Goal: Entertainment & Leisure: Consume media (video, audio)

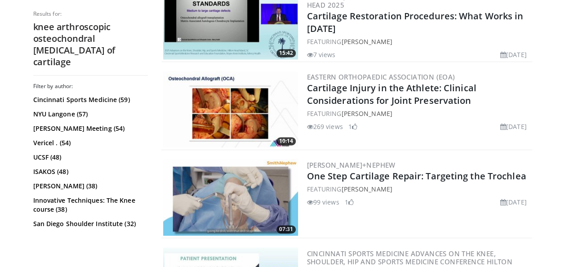
scroll to position [611, 0]
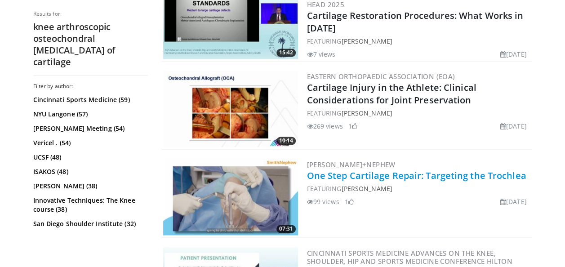
click at [371, 169] on link "One Step Cartilage Repair: Targeting the Trochlea" at bounding box center [416, 175] width 219 height 12
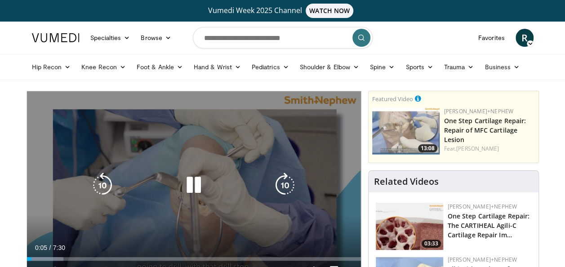
click at [190, 190] on icon "Video Player" at bounding box center [193, 185] width 25 height 25
click at [188, 187] on icon "Video Player" at bounding box center [193, 185] width 25 height 25
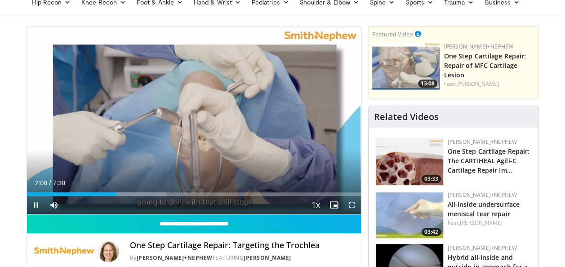
scroll to position [65, 0]
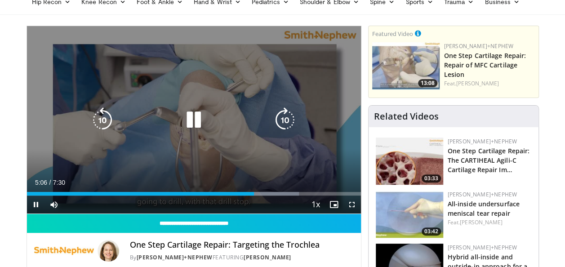
click at [194, 120] on icon "Video Player" at bounding box center [193, 119] width 25 height 25
